Goal: Transaction & Acquisition: Purchase product/service

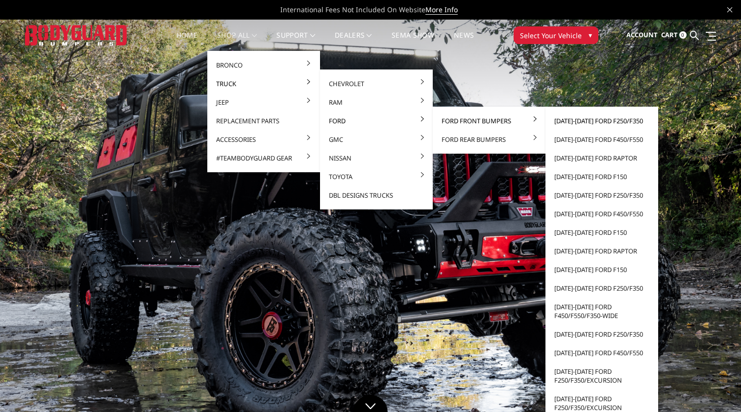
click at [562, 122] on link "[DATE]-[DATE] Ford F250/F350" at bounding box center [601, 121] width 105 height 19
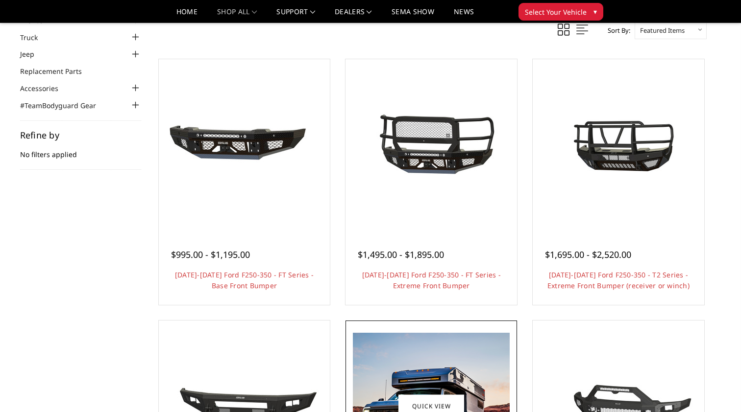
scroll to position [61, 0]
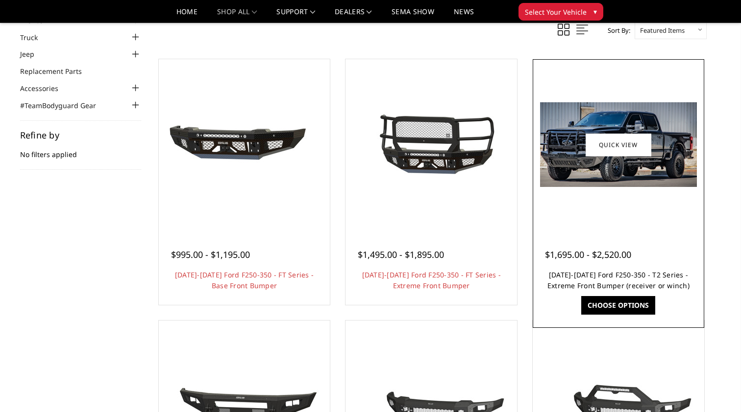
click at [606, 278] on link "[DATE]-[DATE] Ford F250-350 - T2 Series - Extreme Front Bumper (receiver or win…" at bounding box center [618, 280] width 142 height 20
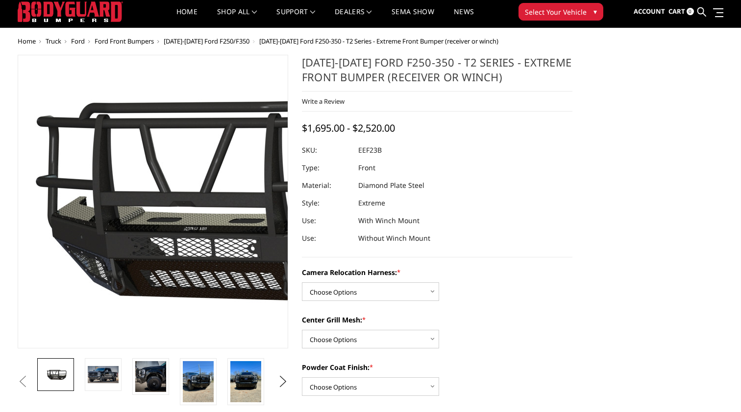
scroll to position [24, 0]
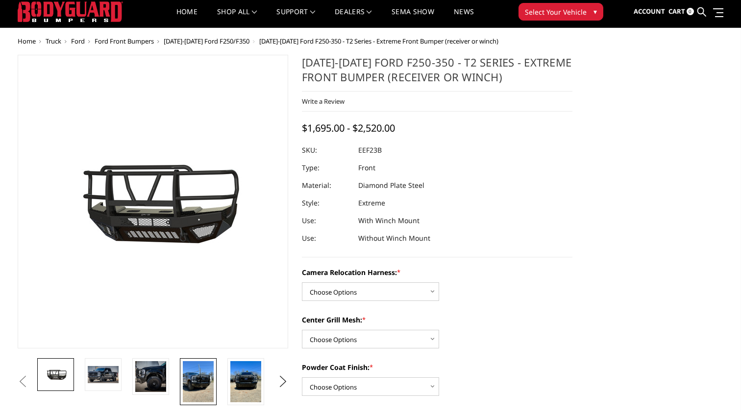
click at [199, 386] on img at bounding box center [198, 382] width 31 height 41
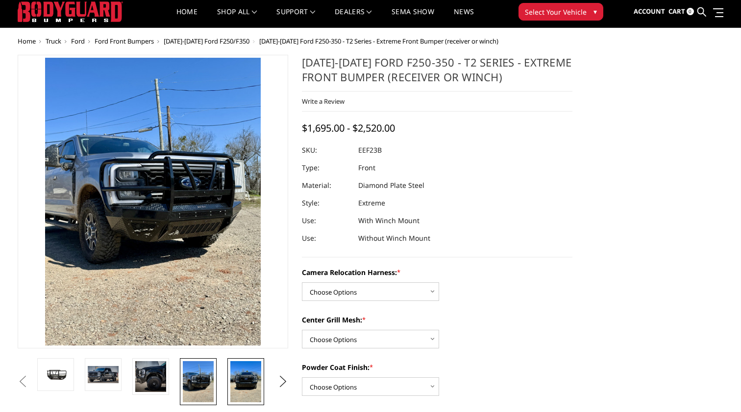
click at [244, 383] on img at bounding box center [245, 382] width 31 height 41
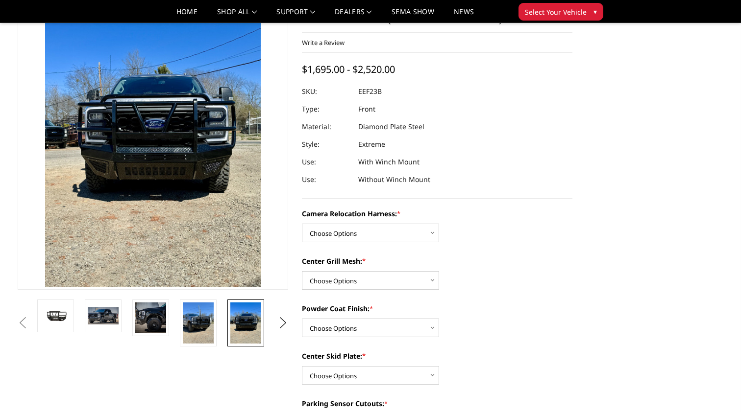
scroll to position [49, 0]
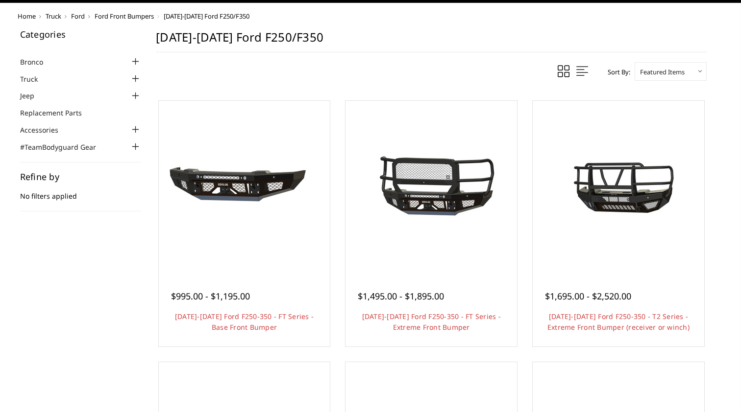
scroll to position [51, 0]
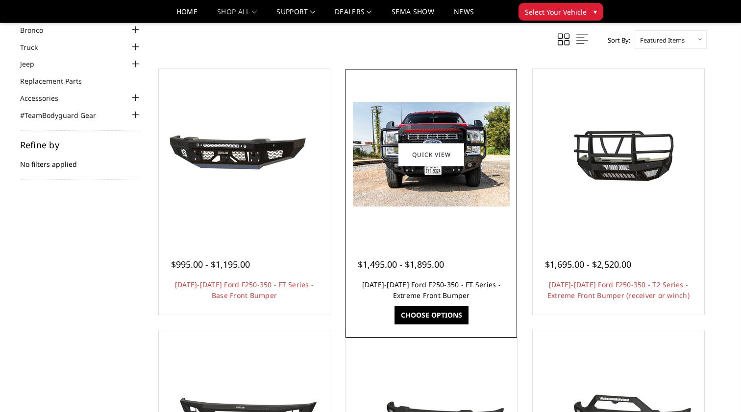
click at [387, 289] on link "2023-2026 Ford F250-350 - FT Series - Extreme Front Bumper" at bounding box center [431, 290] width 139 height 20
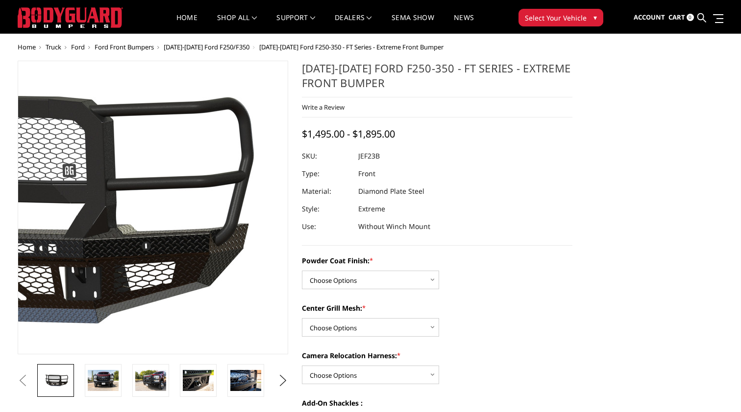
scroll to position [30, 0]
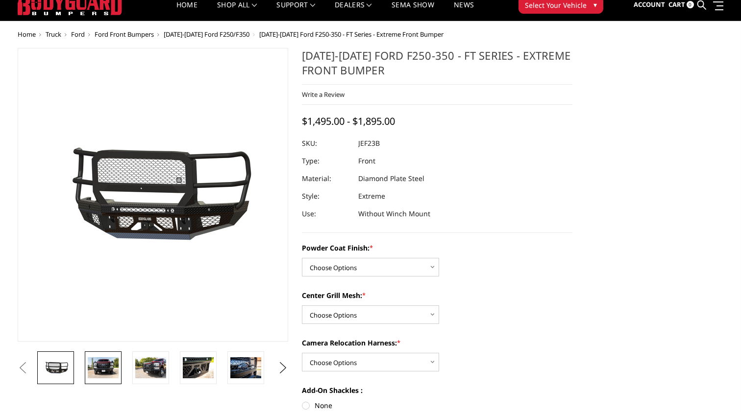
click at [108, 367] on img at bounding box center [103, 368] width 31 height 21
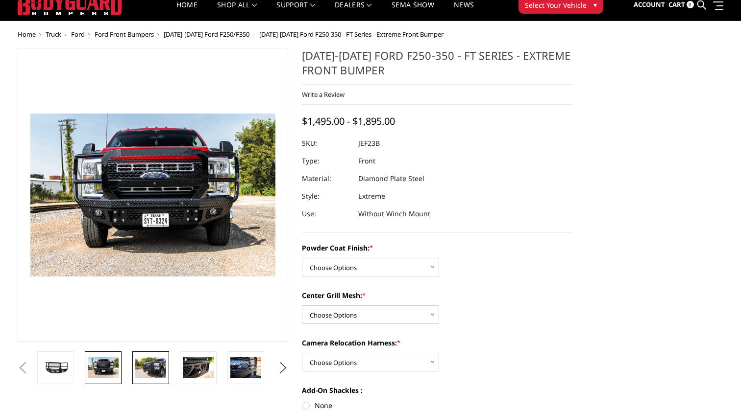
click at [152, 372] on img at bounding box center [150, 368] width 31 height 21
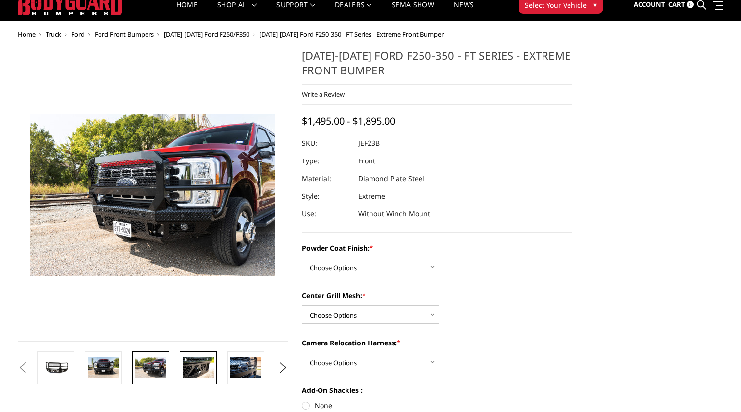
click at [197, 372] on img at bounding box center [198, 368] width 31 height 21
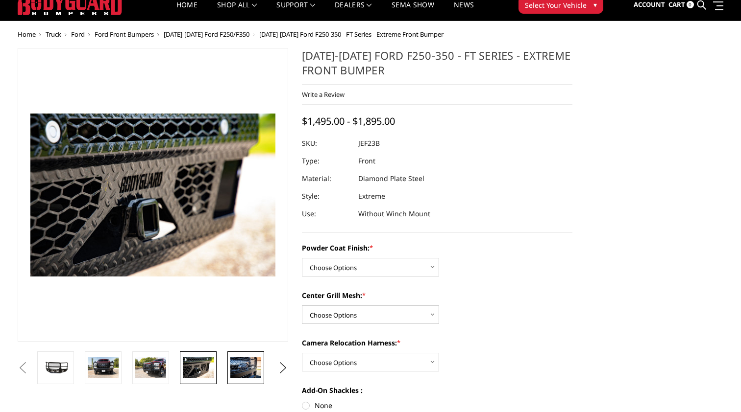
click at [236, 372] on img at bounding box center [245, 368] width 31 height 21
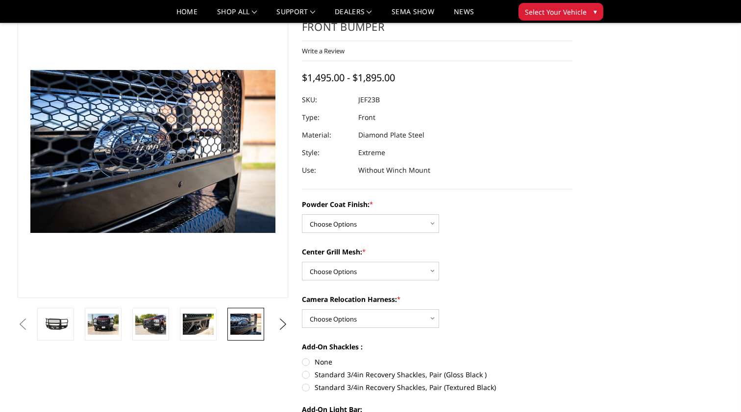
scroll to position [45, 0]
click at [287, 325] on button "Next" at bounding box center [283, 324] width 15 height 15
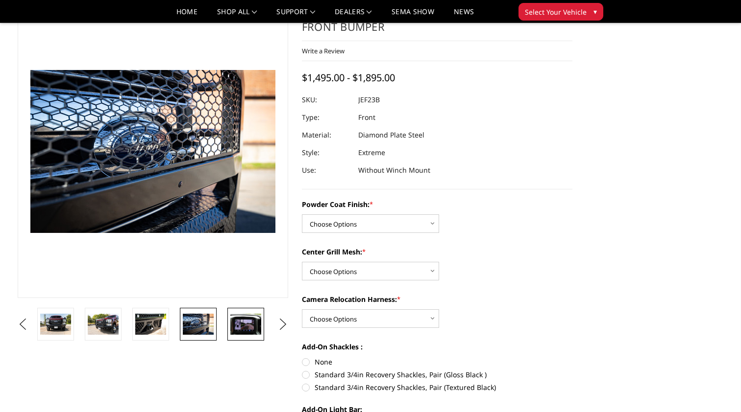
click at [250, 329] on img at bounding box center [245, 324] width 31 height 21
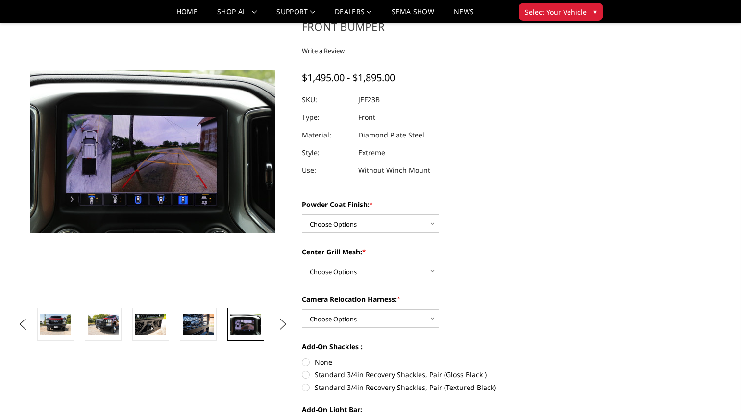
click at [283, 324] on button "Next" at bounding box center [283, 324] width 15 height 15
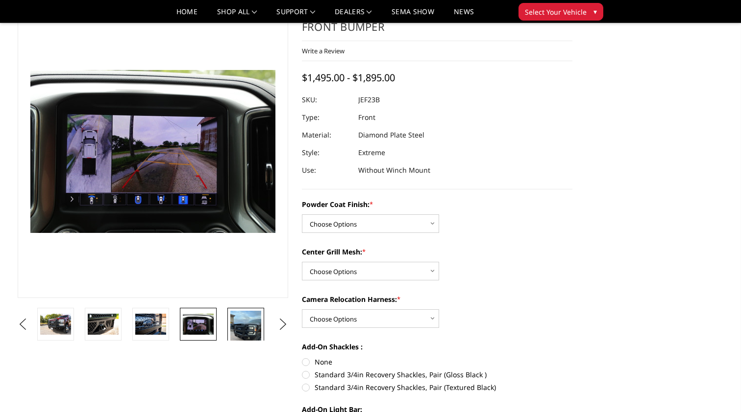
click at [250, 323] on img at bounding box center [245, 331] width 31 height 41
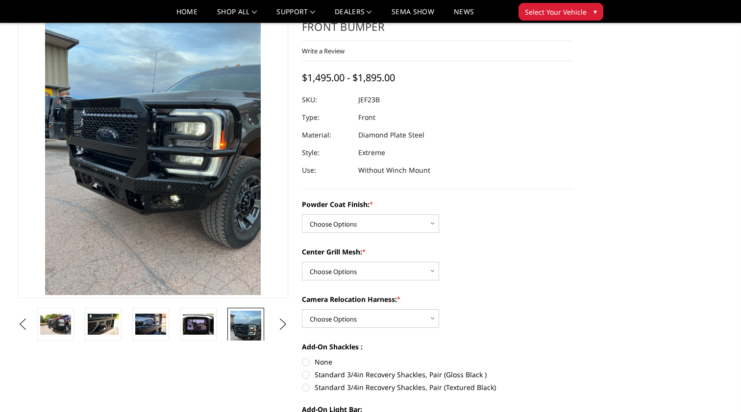
scroll to position [31, 0]
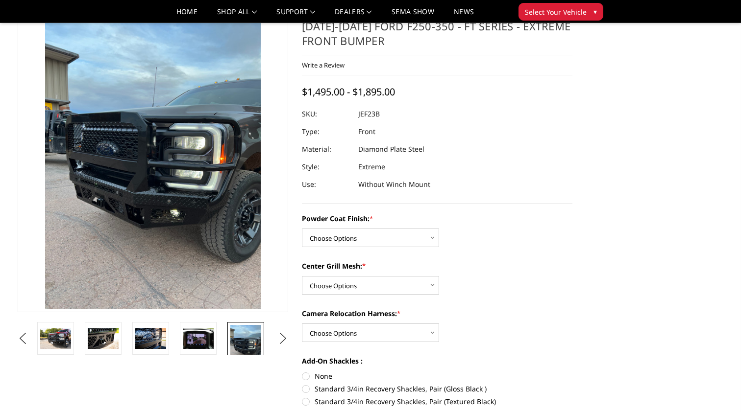
click at [286, 341] on button "Next" at bounding box center [283, 339] width 15 height 15
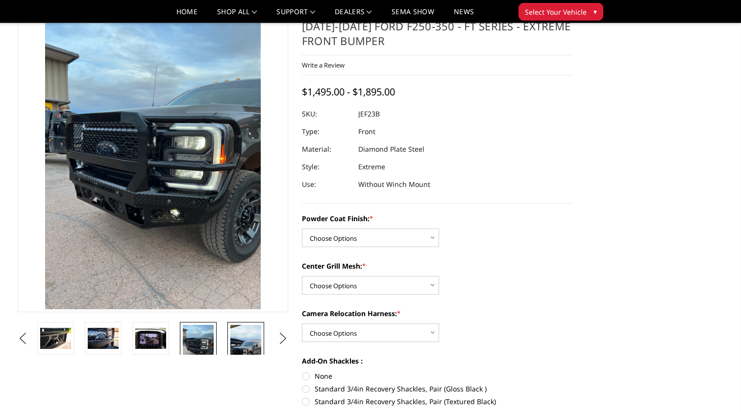
click at [252, 342] on img at bounding box center [245, 352] width 31 height 55
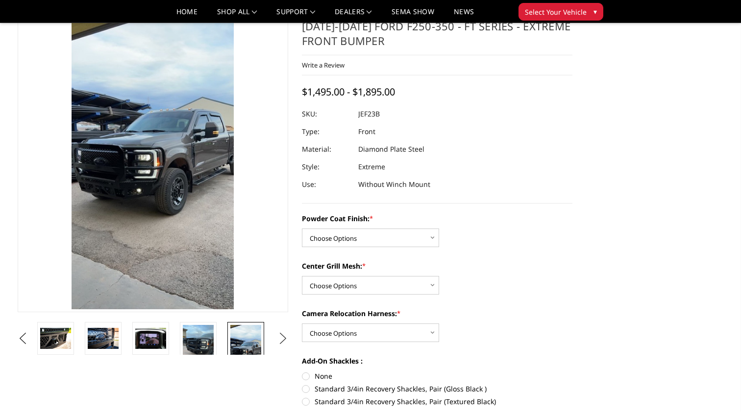
click at [286, 339] on button "Next" at bounding box center [283, 339] width 15 height 15
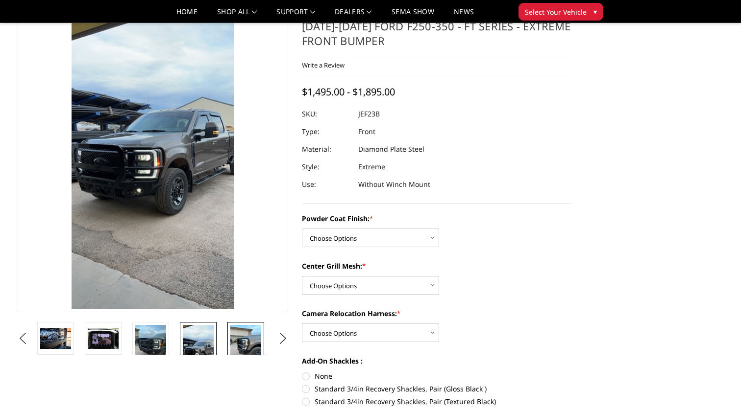
click at [247, 345] on img at bounding box center [245, 345] width 31 height 41
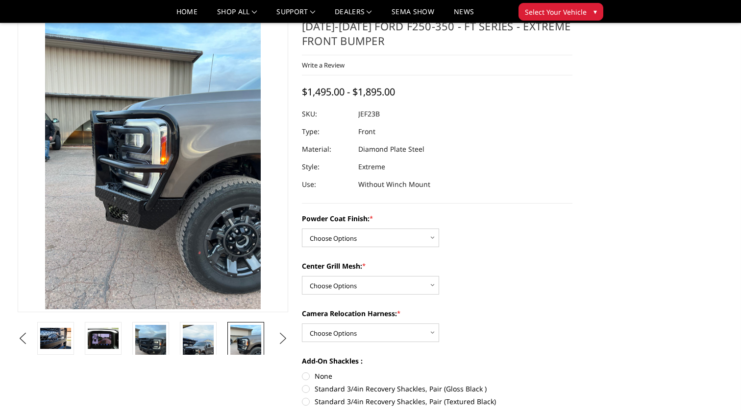
click at [284, 338] on button "Next" at bounding box center [283, 339] width 15 height 15
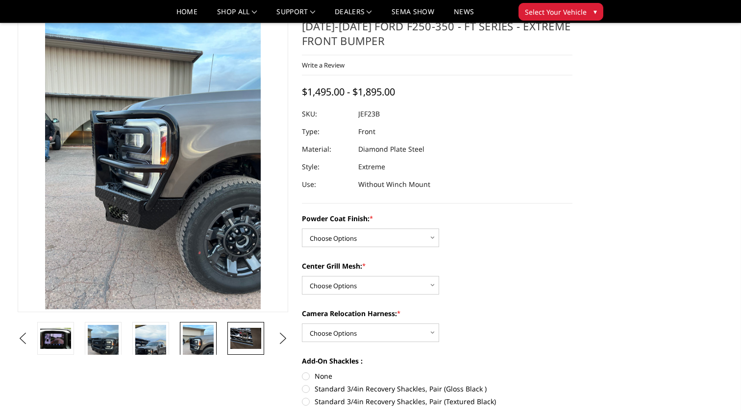
click at [250, 344] on img at bounding box center [245, 338] width 31 height 21
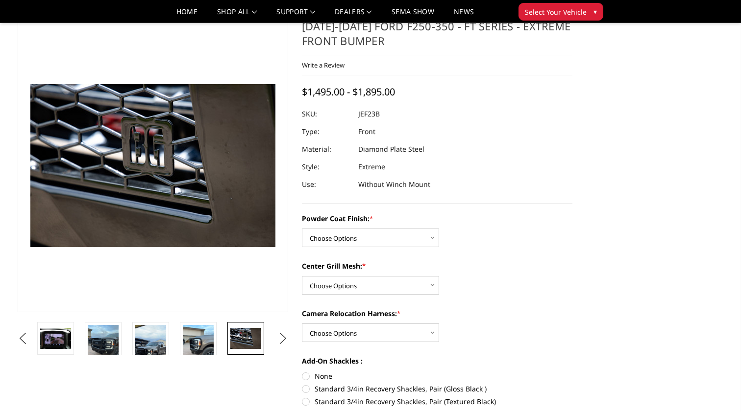
click at [283, 339] on button "Next" at bounding box center [283, 339] width 15 height 15
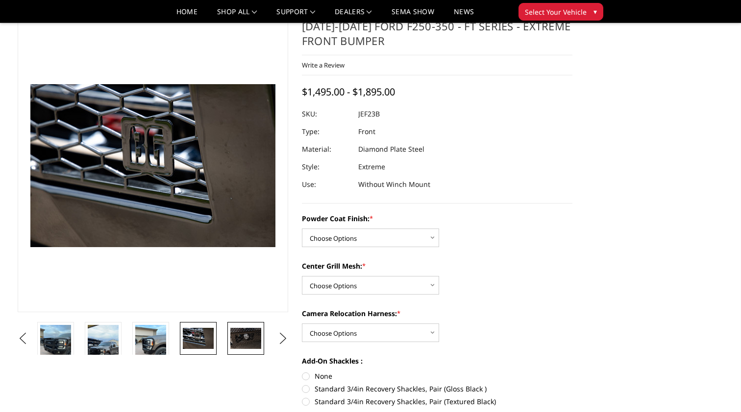
click at [251, 336] on img at bounding box center [245, 338] width 31 height 21
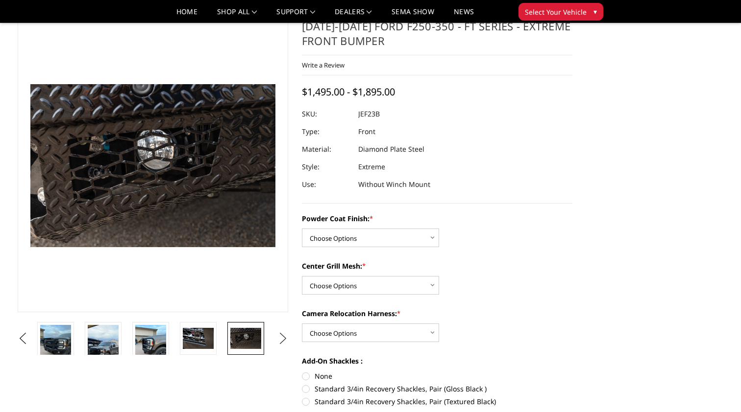
click at [284, 335] on button "Next" at bounding box center [283, 339] width 15 height 15
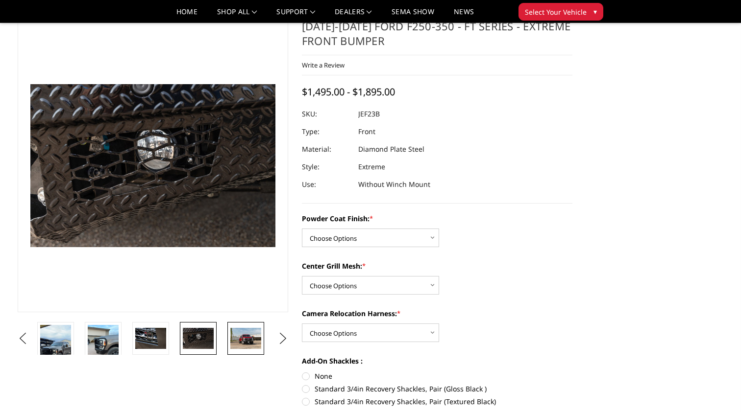
click at [247, 338] on img at bounding box center [245, 338] width 31 height 21
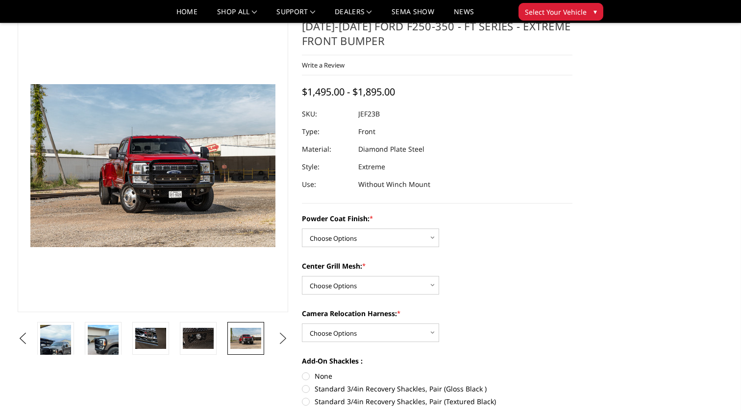
click at [276, 338] on button "Next" at bounding box center [283, 339] width 15 height 15
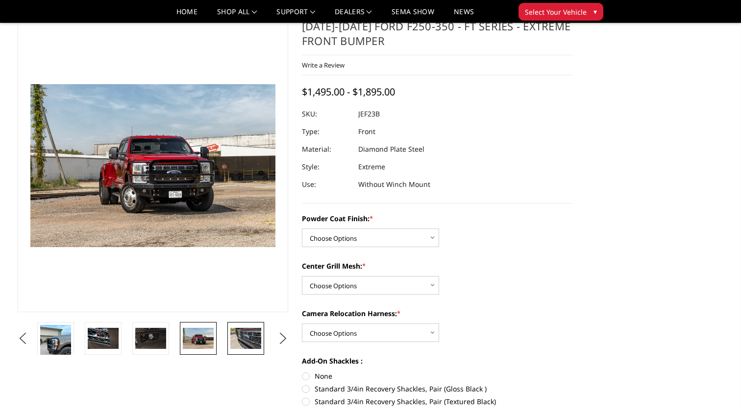
click at [244, 337] on img at bounding box center [245, 338] width 31 height 21
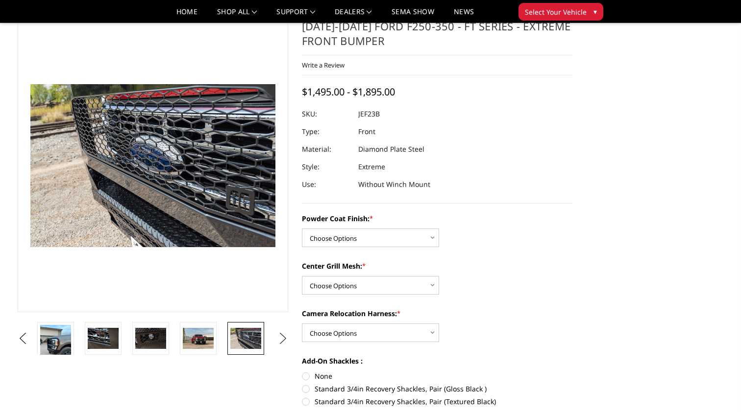
click at [279, 338] on button "Next" at bounding box center [283, 339] width 15 height 15
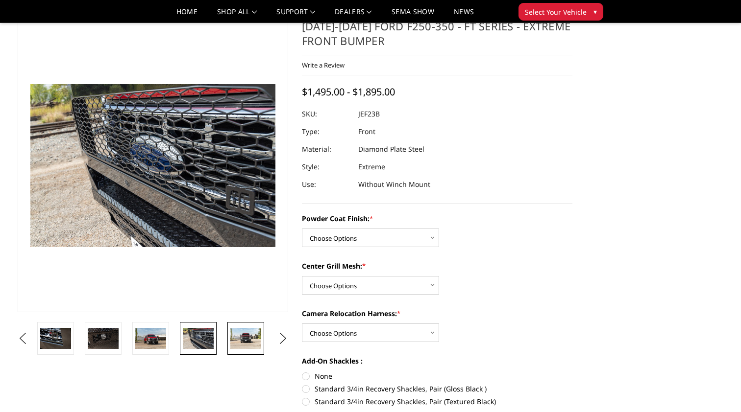
click at [251, 339] on img at bounding box center [245, 338] width 31 height 21
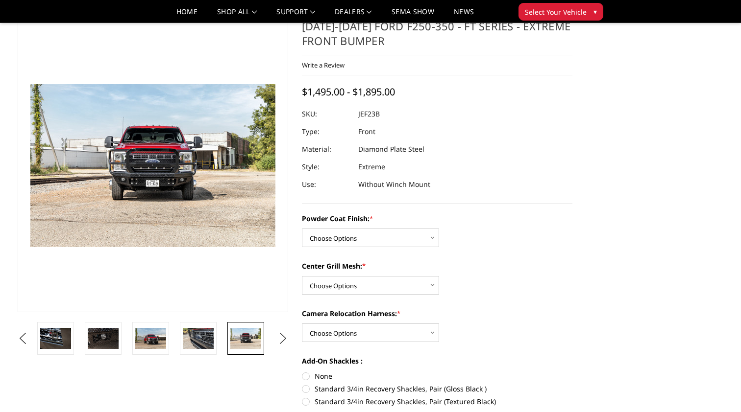
click at [283, 339] on button "Next" at bounding box center [283, 339] width 15 height 15
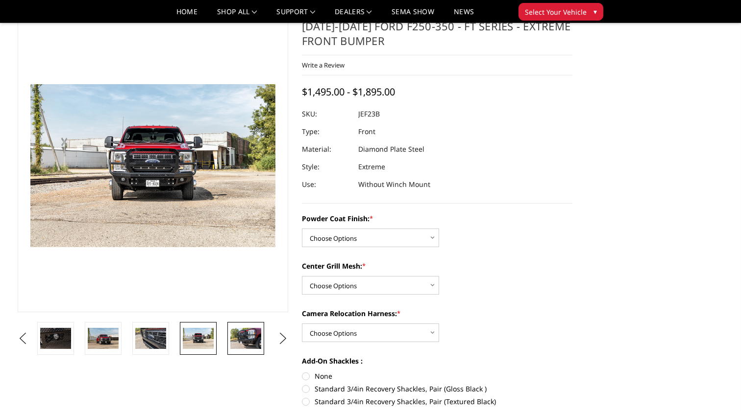
click at [242, 340] on img at bounding box center [245, 338] width 31 height 21
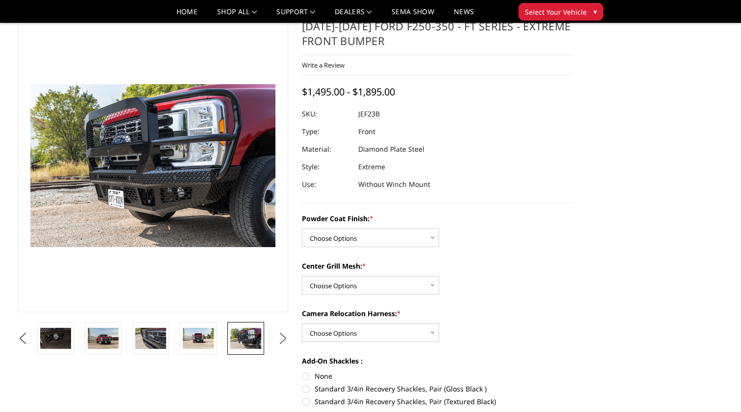
click at [286, 336] on button "Next" at bounding box center [283, 339] width 15 height 15
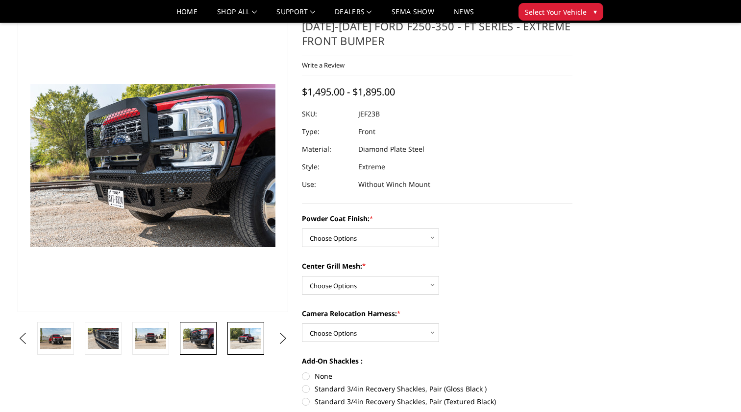
click at [248, 342] on img at bounding box center [245, 338] width 31 height 21
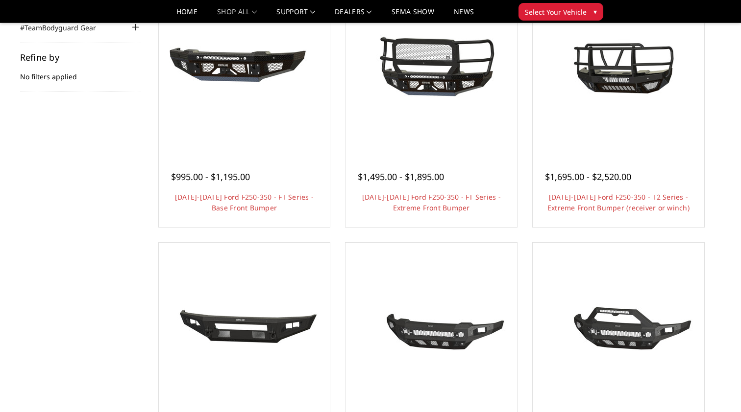
scroll to position [141, 0]
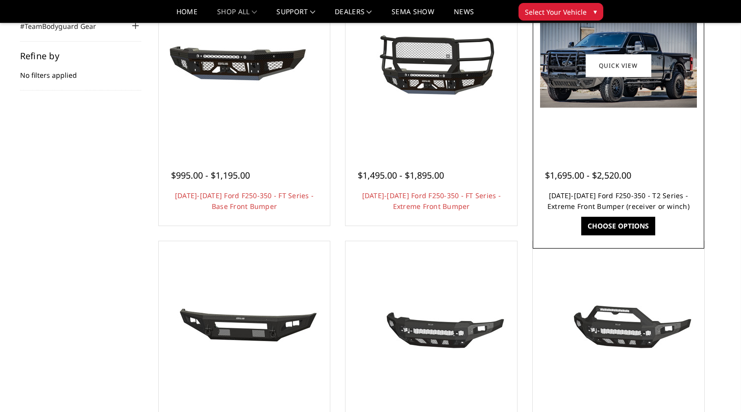
click at [604, 198] on link "[DATE]-[DATE] Ford F250-350 - T2 Series - Extreme Front Bumper (receiver or win…" at bounding box center [618, 201] width 142 height 20
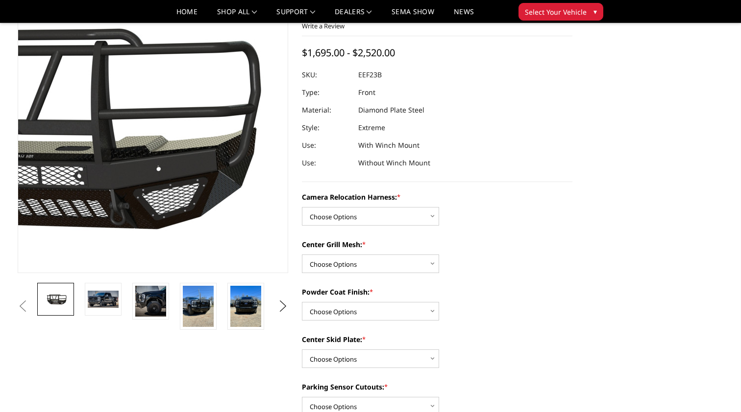
scroll to position [72, 0]
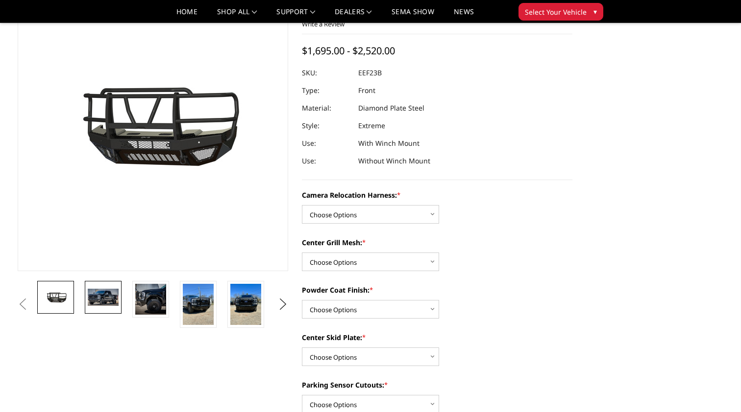
click at [96, 298] on img at bounding box center [103, 297] width 31 height 17
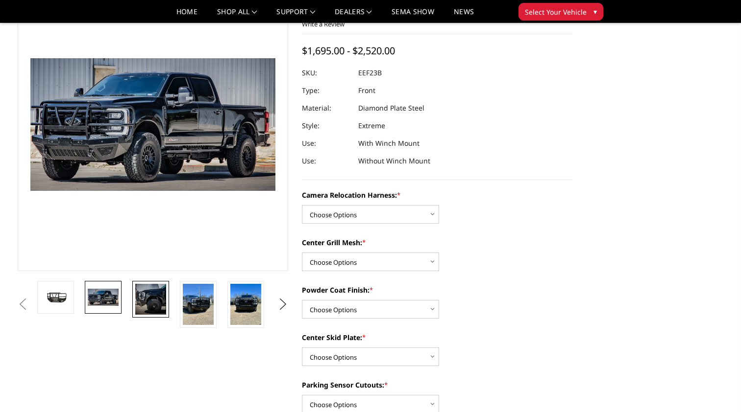
click at [153, 304] on img at bounding box center [150, 299] width 31 height 31
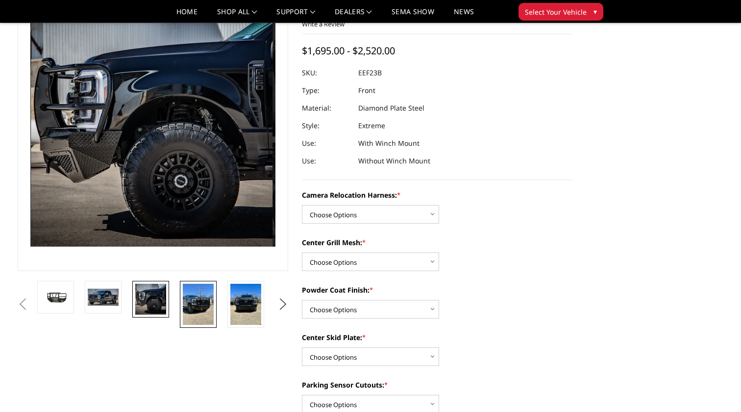
click at [194, 305] on img at bounding box center [198, 304] width 31 height 41
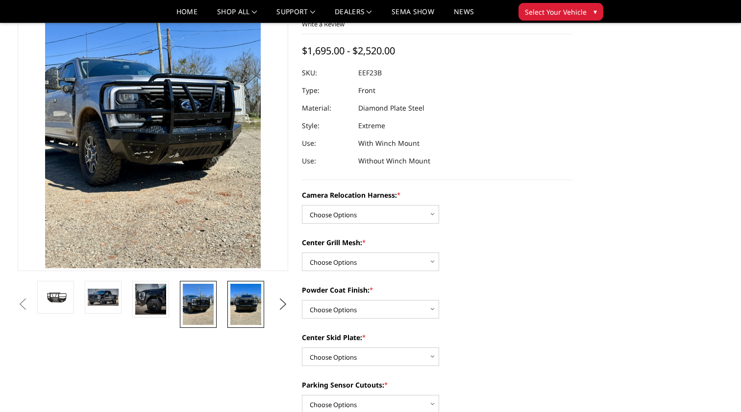
click at [241, 306] on img at bounding box center [245, 304] width 31 height 41
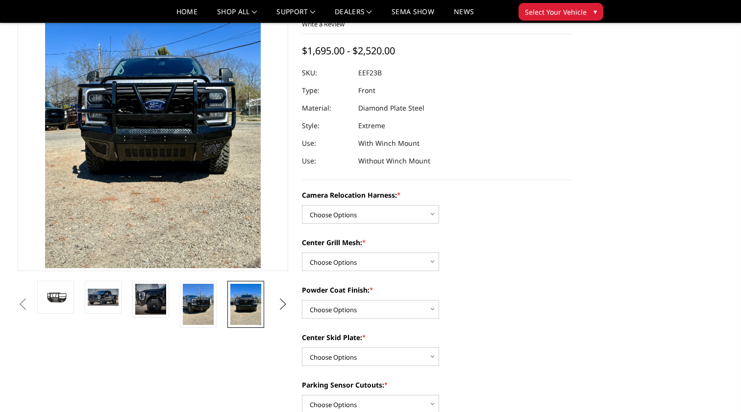
click at [281, 306] on button "Next" at bounding box center [283, 304] width 15 height 15
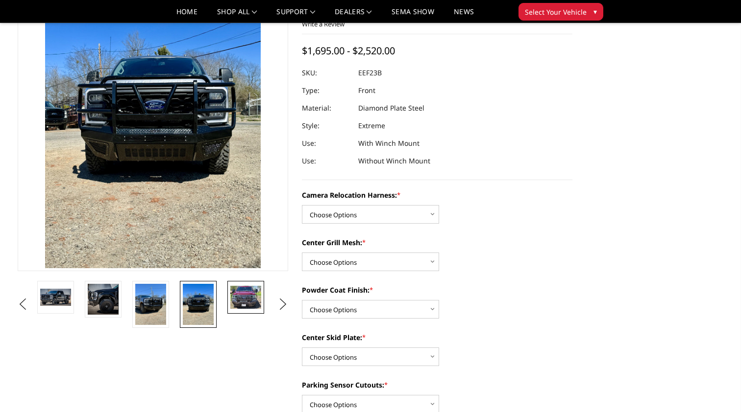
click at [246, 304] on img at bounding box center [245, 297] width 31 height 23
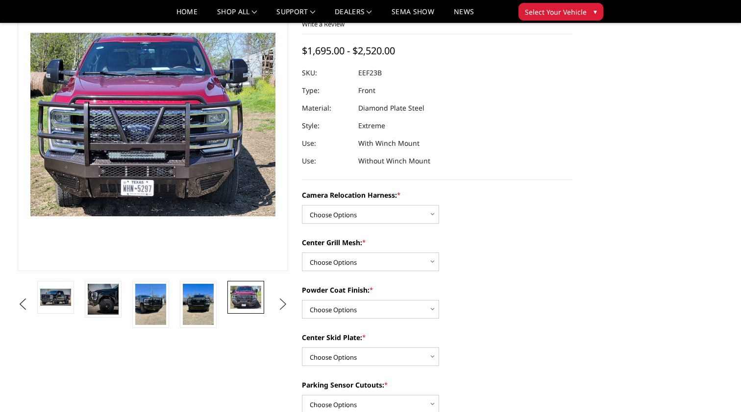
click at [282, 304] on button "Next" at bounding box center [283, 304] width 15 height 15
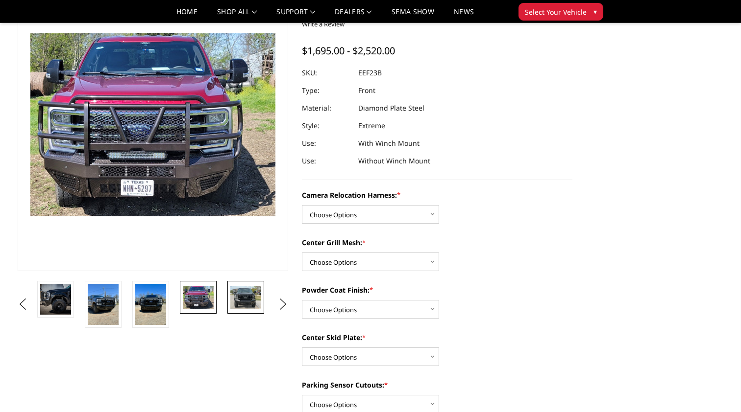
click at [249, 301] on img at bounding box center [245, 297] width 31 height 23
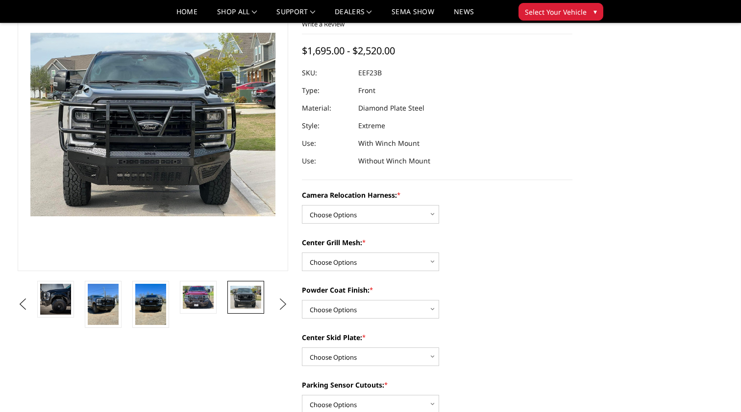
click at [284, 303] on button "Next" at bounding box center [283, 304] width 15 height 15
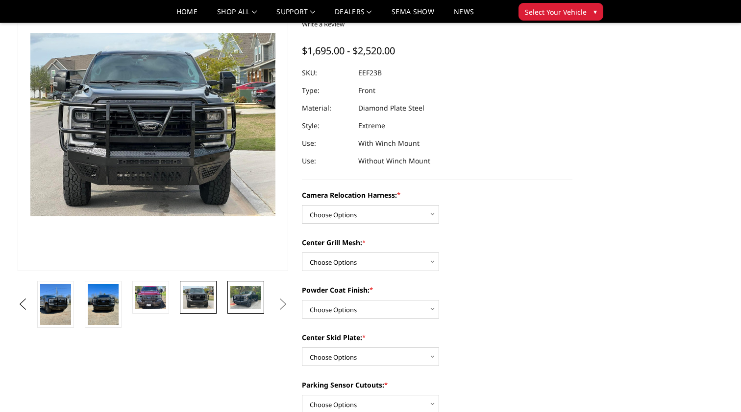
click at [247, 303] on img at bounding box center [245, 297] width 31 height 23
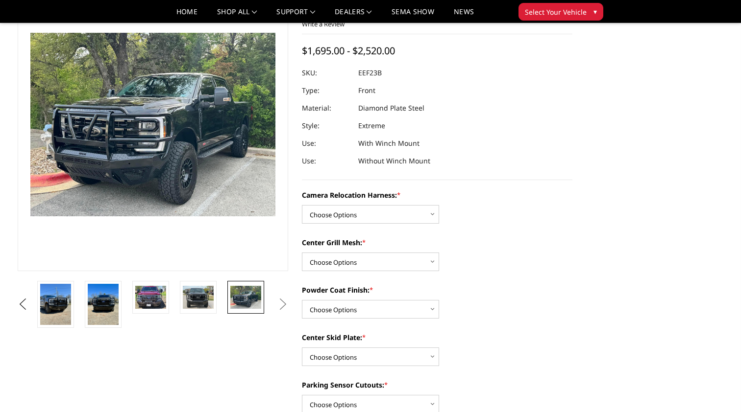
click at [283, 303] on button "Next" at bounding box center [283, 304] width 15 height 15
select select "3753"
select select "3751"
click at [248, 297] on img at bounding box center [245, 297] width 31 height 23
click at [193, 299] on img at bounding box center [198, 297] width 31 height 23
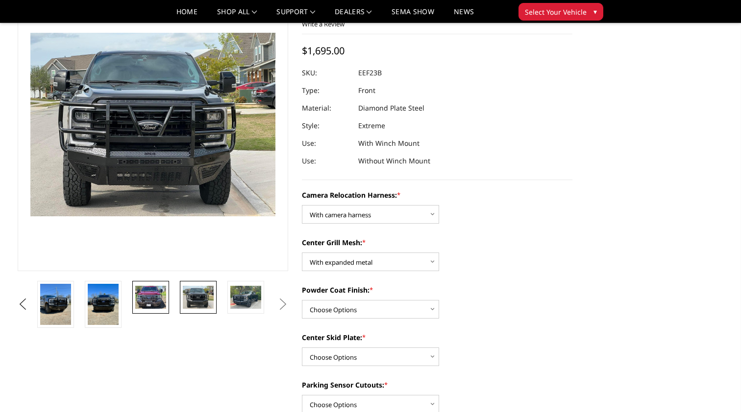
click at [156, 299] on img at bounding box center [150, 297] width 31 height 23
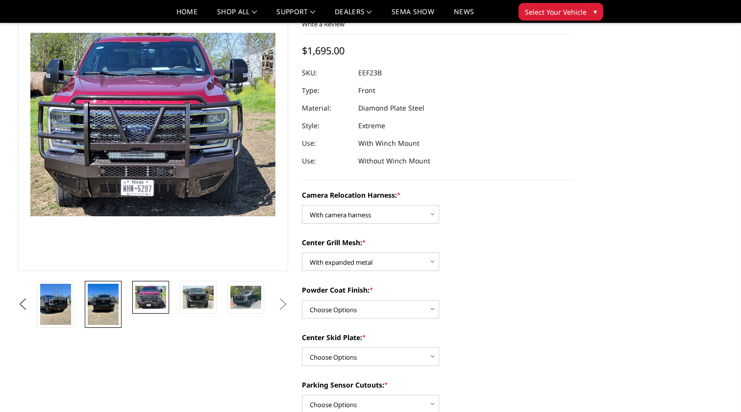
click at [101, 300] on img at bounding box center [103, 304] width 31 height 41
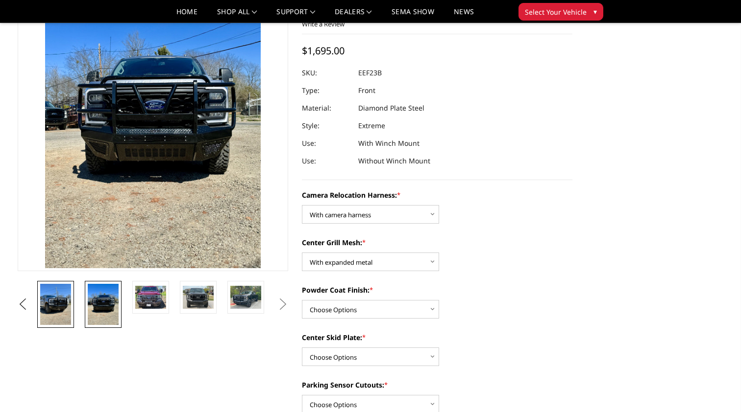
click at [64, 303] on img at bounding box center [55, 304] width 31 height 41
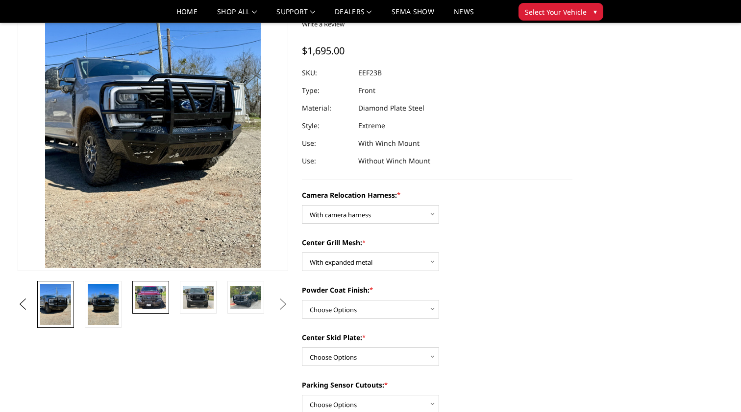
click at [161, 292] on img at bounding box center [150, 297] width 31 height 23
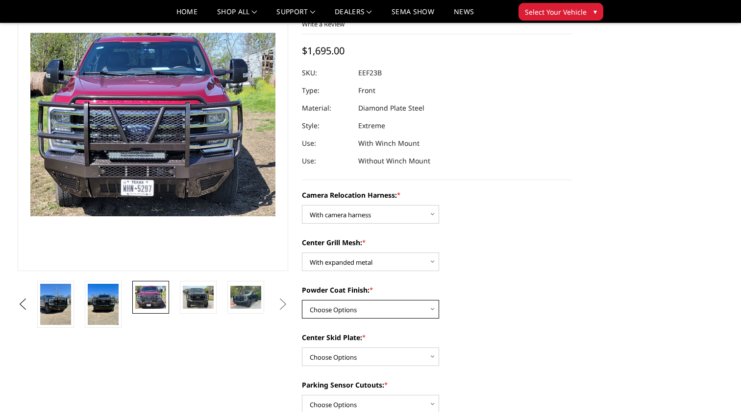
select select "3750"
click at [99, 302] on img at bounding box center [103, 304] width 31 height 41
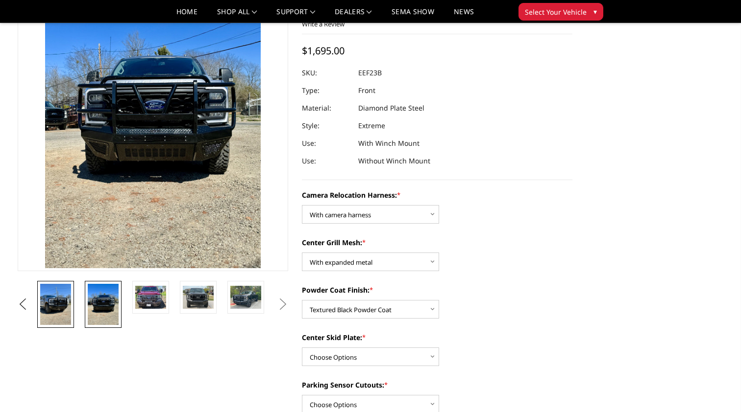
click at [63, 305] on img at bounding box center [55, 304] width 31 height 41
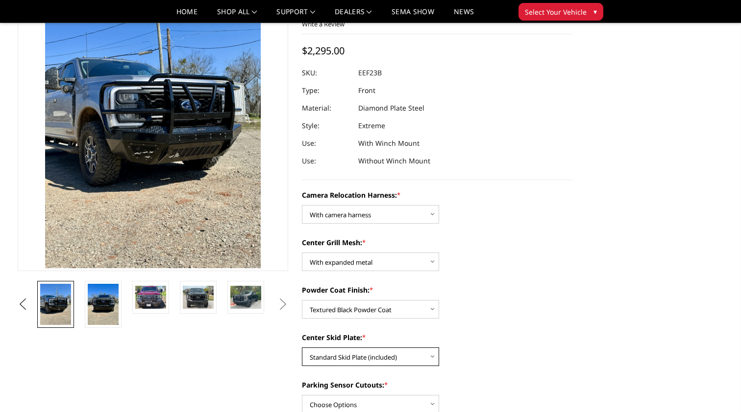
select select "3745"
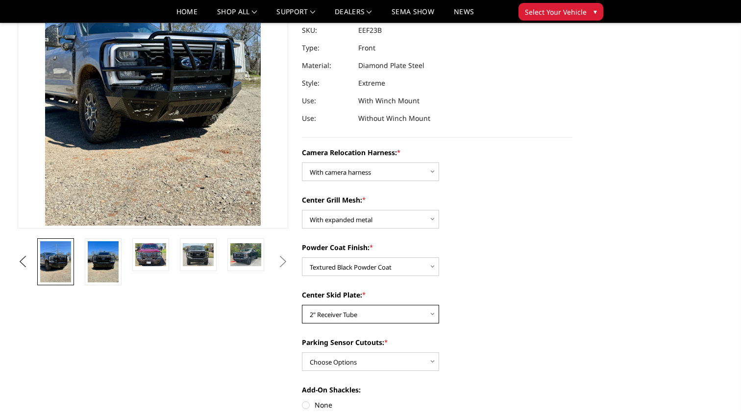
scroll to position [117, 0]
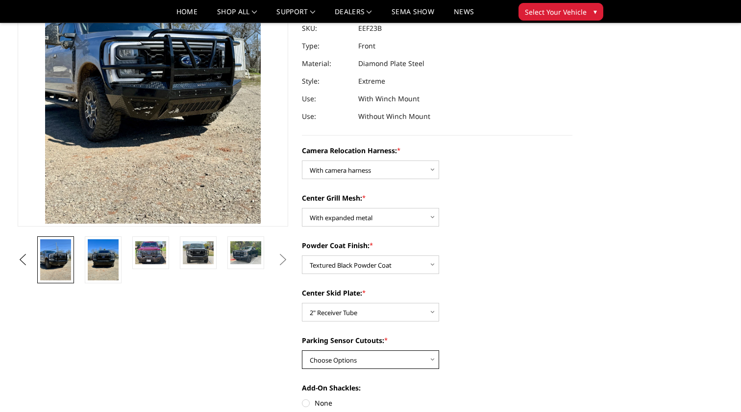
select select "3744"
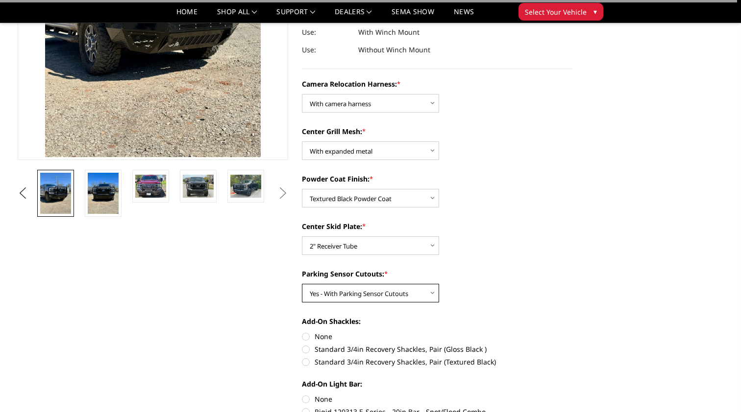
scroll to position [191, 0]
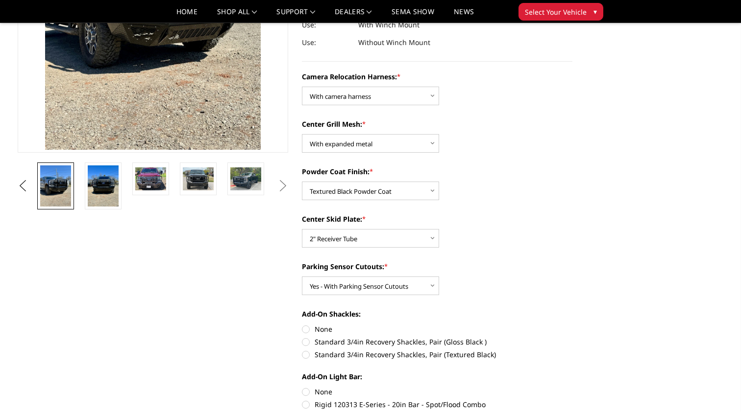
click at [305, 329] on label "None" at bounding box center [437, 329] width 270 height 10
click at [302, 325] on input "None" at bounding box center [302, 324] width 0 height 0
radio input "true"
click at [306, 390] on label "None" at bounding box center [437, 392] width 270 height 10
click at [302, 387] on input "None" at bounding box center [302, 387] width 0 height 0
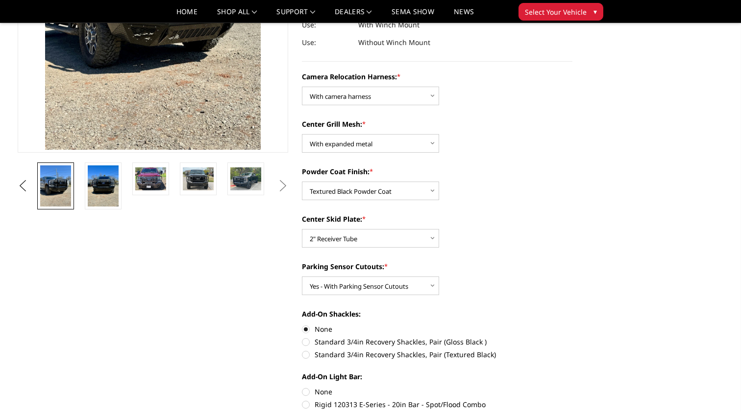
radio input "true"
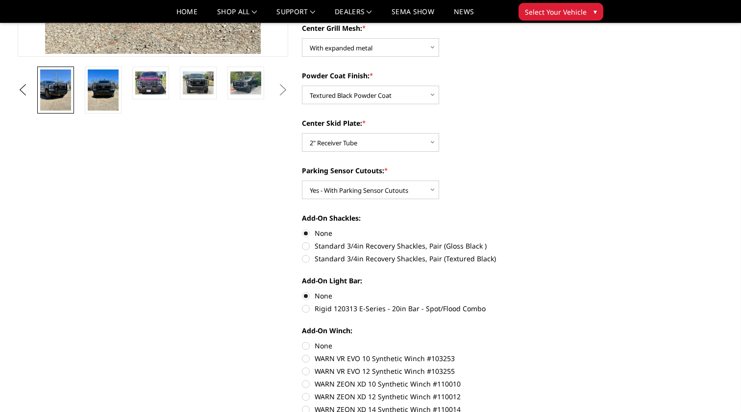
scroll to position [339, 0]
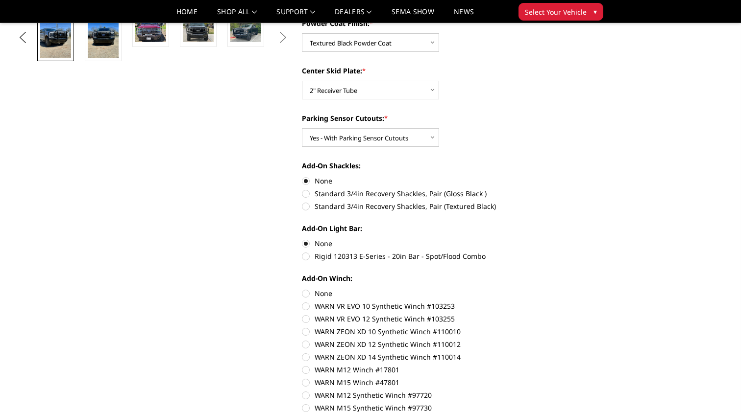
click at [307, 296] on label "None" at bounding box center [437, 294] width 270 height 10
click at [302, 289] on input "None" at bounding box center [302, 289] width 0 height 0
radio input "true"
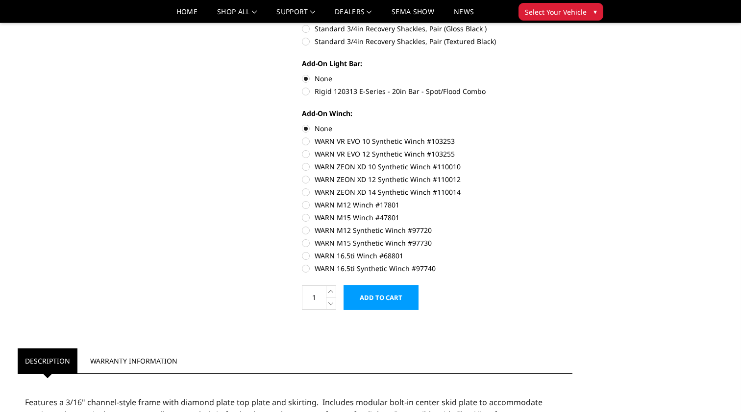
scroll to position [504, 0]
click at [387, 301] on input "Add to Cart" at bounding box center [380, 298] width 75 height 24
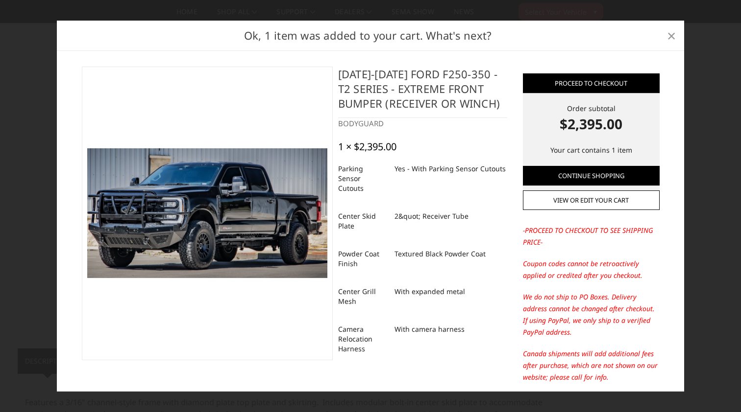
click at [672, 38] on span "×" at bounding box center [671, 35] width 9 height 21
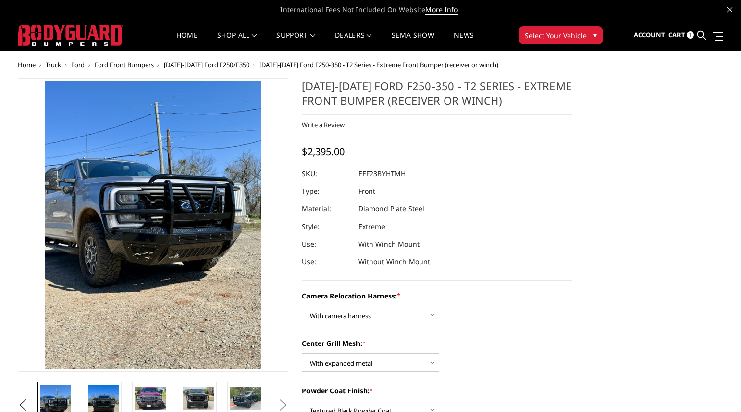
scroll to position [0, 0]
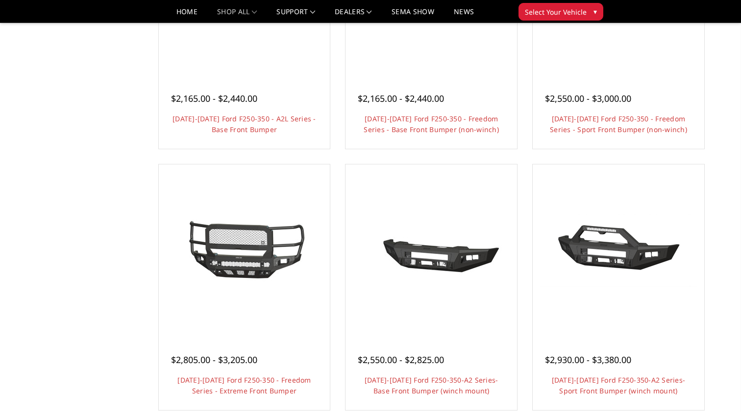
scroll to position [490, 0]
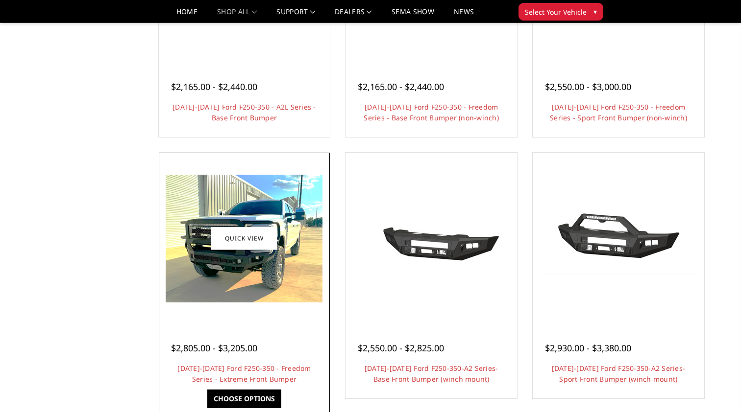
click at [237, 399] on link "Choose Options" at bounding box center [244, 399] width 74 height 19
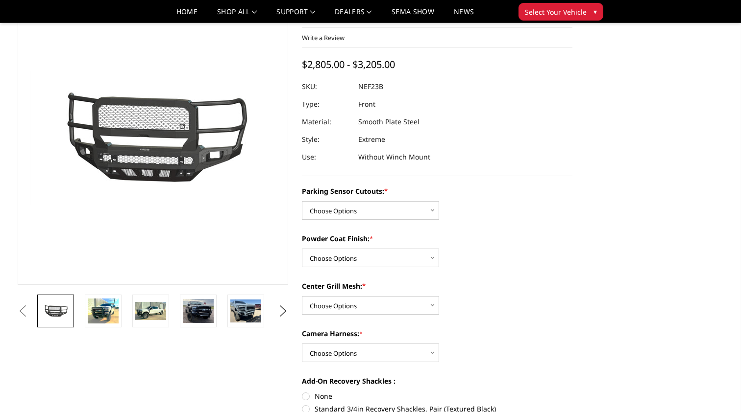
scroll to position [49, 0]
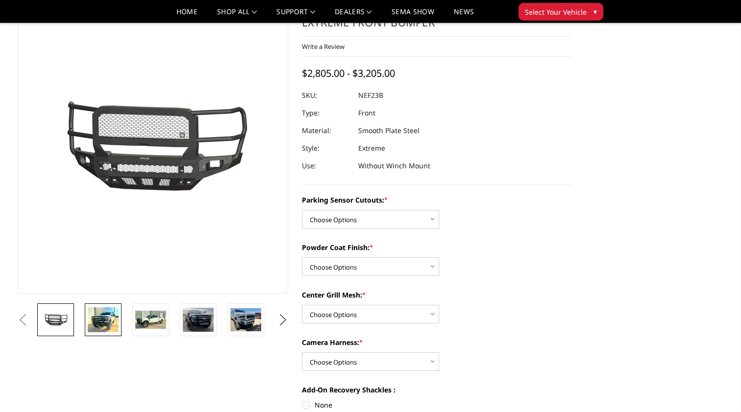
click at [105, 322] on img at bounding box center [103, 320] width 31 height 25
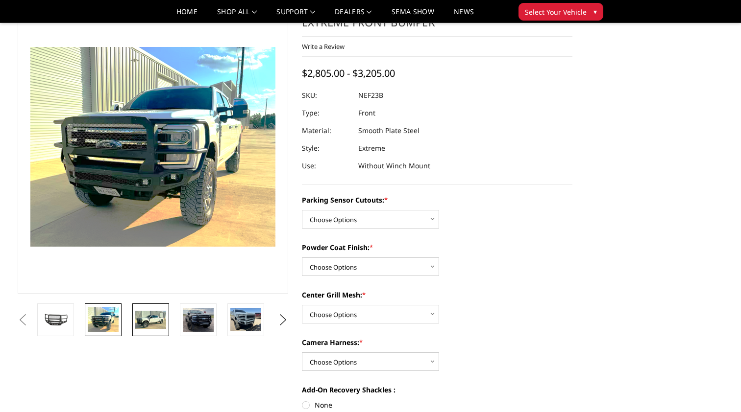
click at [148, 321] on img at bounding box center [150, 320] width 31 height 19
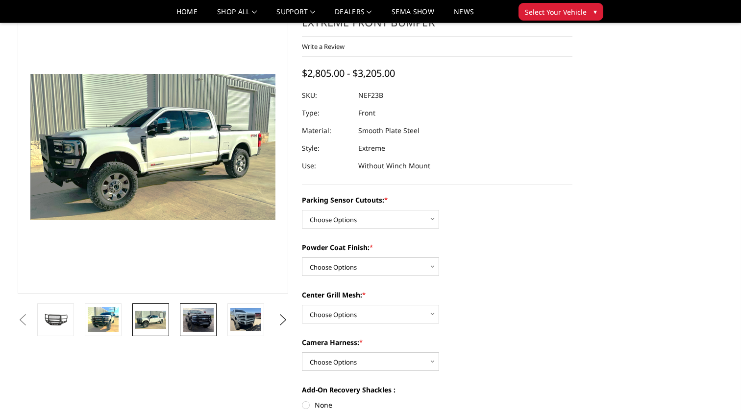
click at [196, 322] on img at bounding box center [198, 320] width 31 height 24
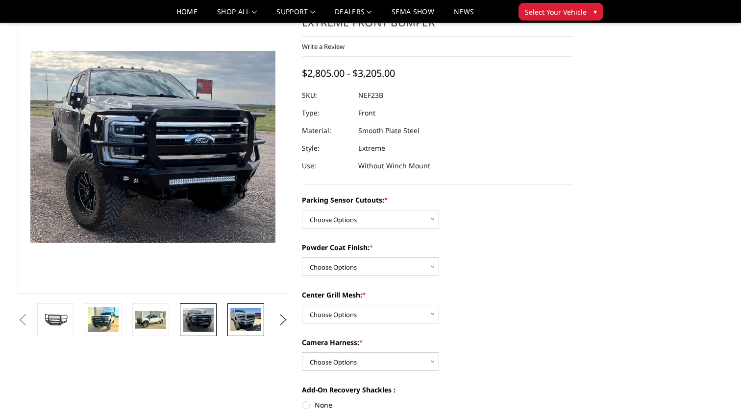
click at [242, 327] on img at bounding box center [245, 320] width 31 height 23
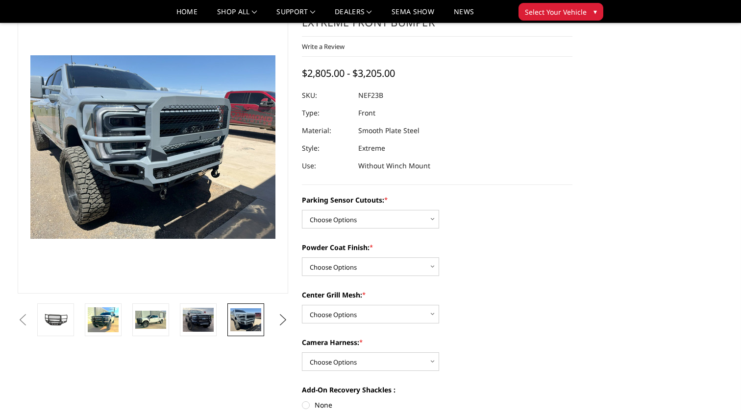
click at [281, 320] on button "Next" at bounding box center [283, 320] width 15 height 15
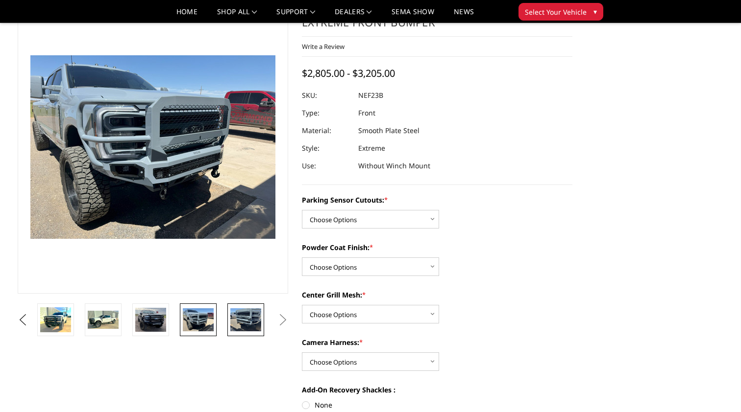
click at [248, 320] on img at bounding box center [245, 320] width 31 height 23
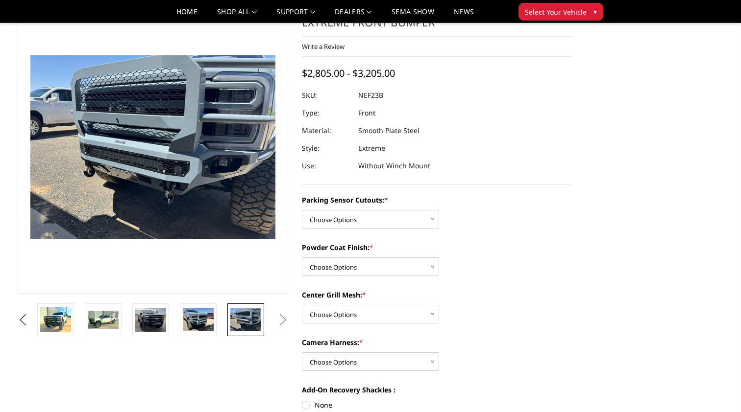
click at [281, 320] on button "Next" at bounding box center [283, 320] width 15 height 15
click at [283, 319] on button "Next" at bounding box center [283, 320] width 15 height 15
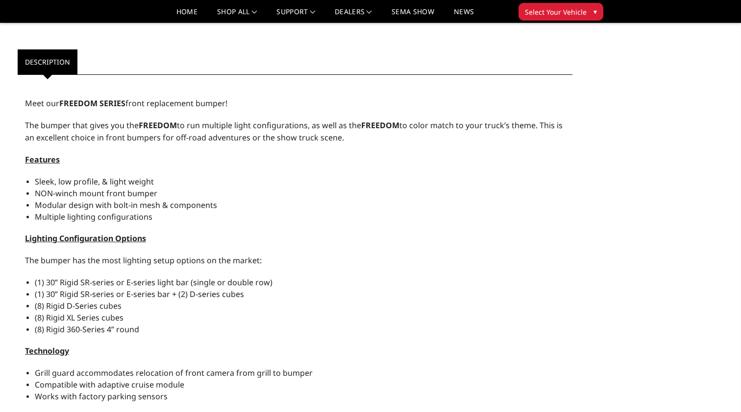
scroll to position [661, 0]
